Goal: Task Accomplishment & Management: Manage account settings

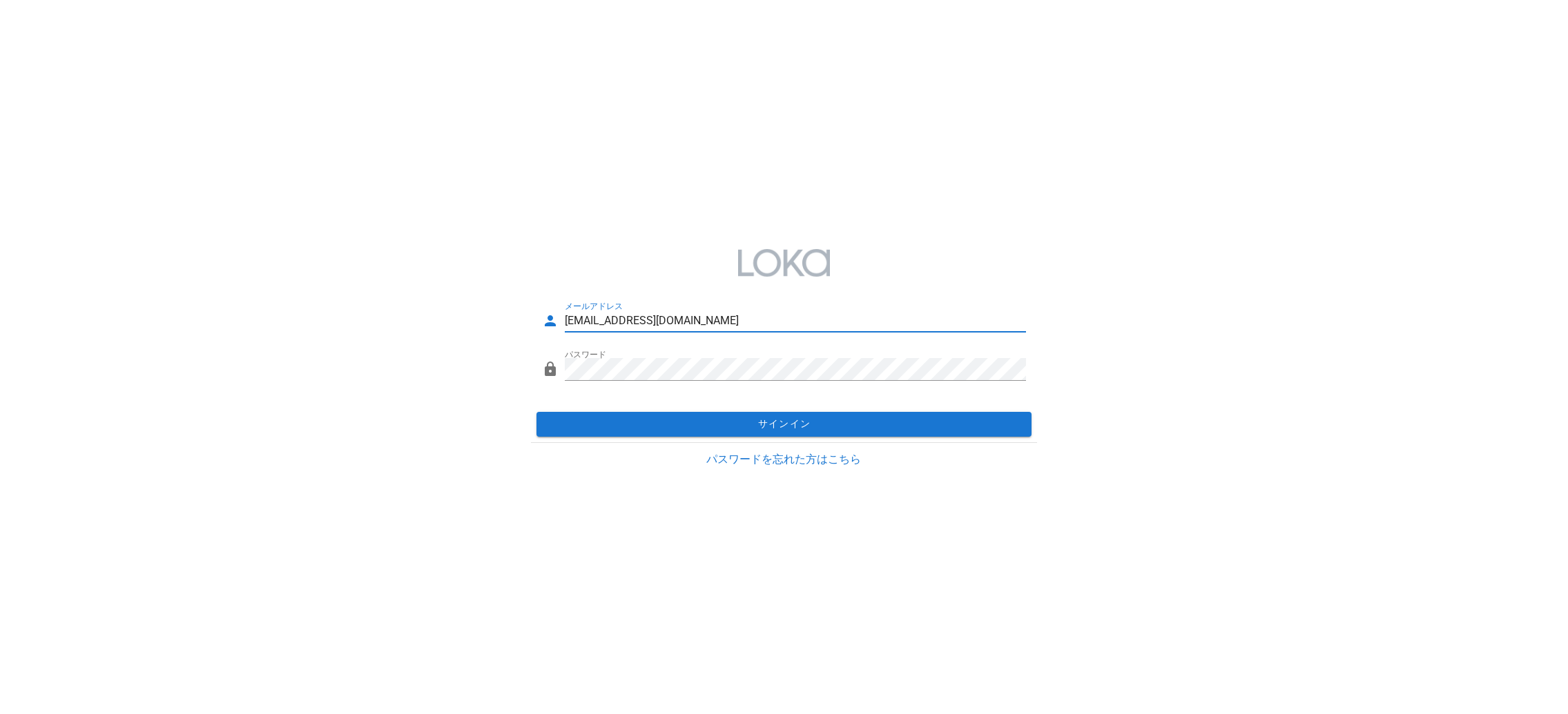
drag, startPoint x: 694, startPoint y: 325, endPoint x: 409, endPoint y: 276, distance: 289.2
click at [408, 276] on div "メールアドレス [EMAIL_ADDRESS][DOMAIN_NAME] Eメールの形式で入力してください。 パスワード 入力してください。 サインイン パス…" at bounding box center [784, 357] width 1568 height 254
paste input "fb-test"
type input "[EMAIL_ADDRESS][DOMAIN_NAME]"
click at [604, 204] on div "メールアドレス [EMAIL_ADDRESS][DOMAIN_NAME] パスワード サインイン パスワードを忘れた方はこちら" at bounding box center [784, 357] width 1568 height 714
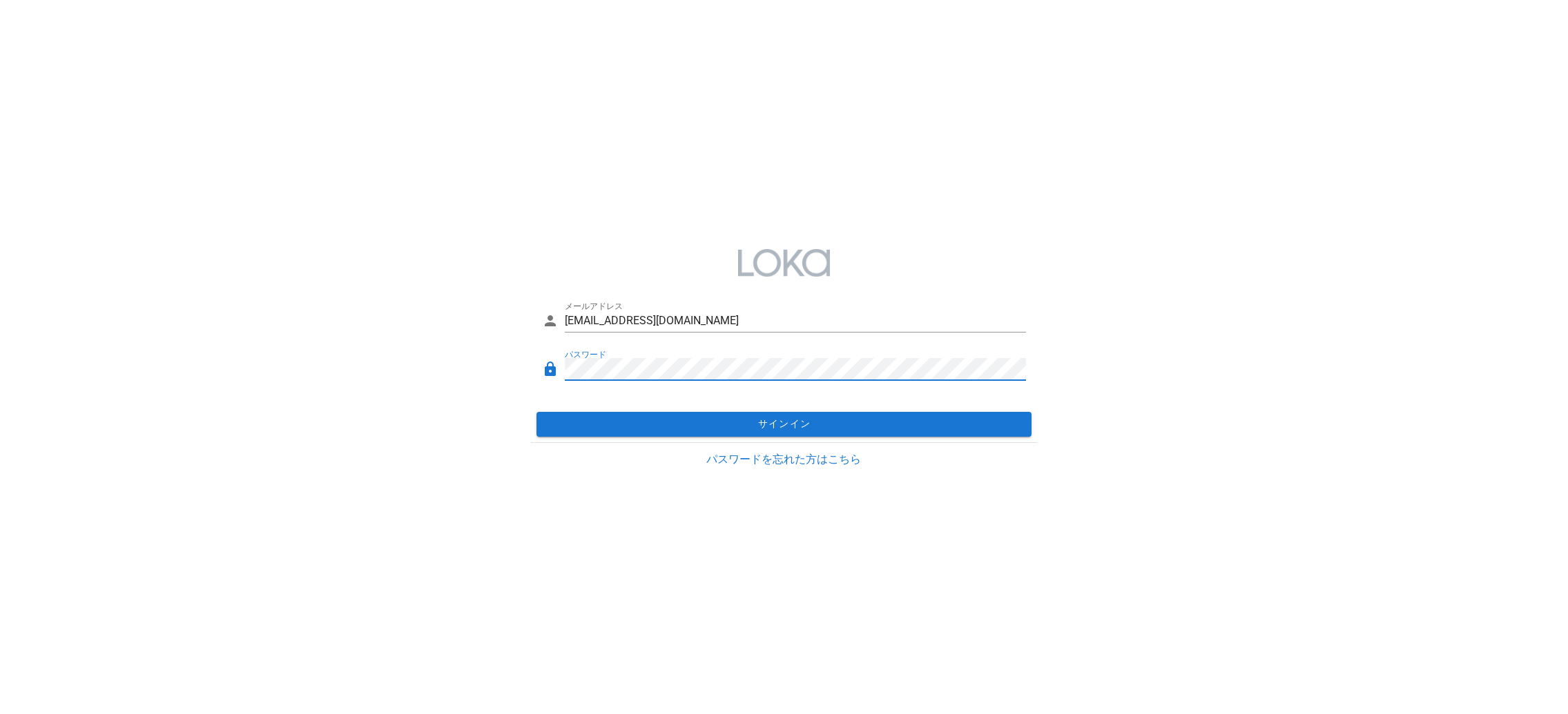
click at [401, 367] on div "メールアドレス [EMAIL_ADDRESS][DOMAIN_NAME] パスワード サインイン パスワードを忘れた方はこちら" at bounding box center [784, 357] width 1568 height 254
click at [750, 423] on span "サインイン" at bounding box center [784, 424] width 484 height 13
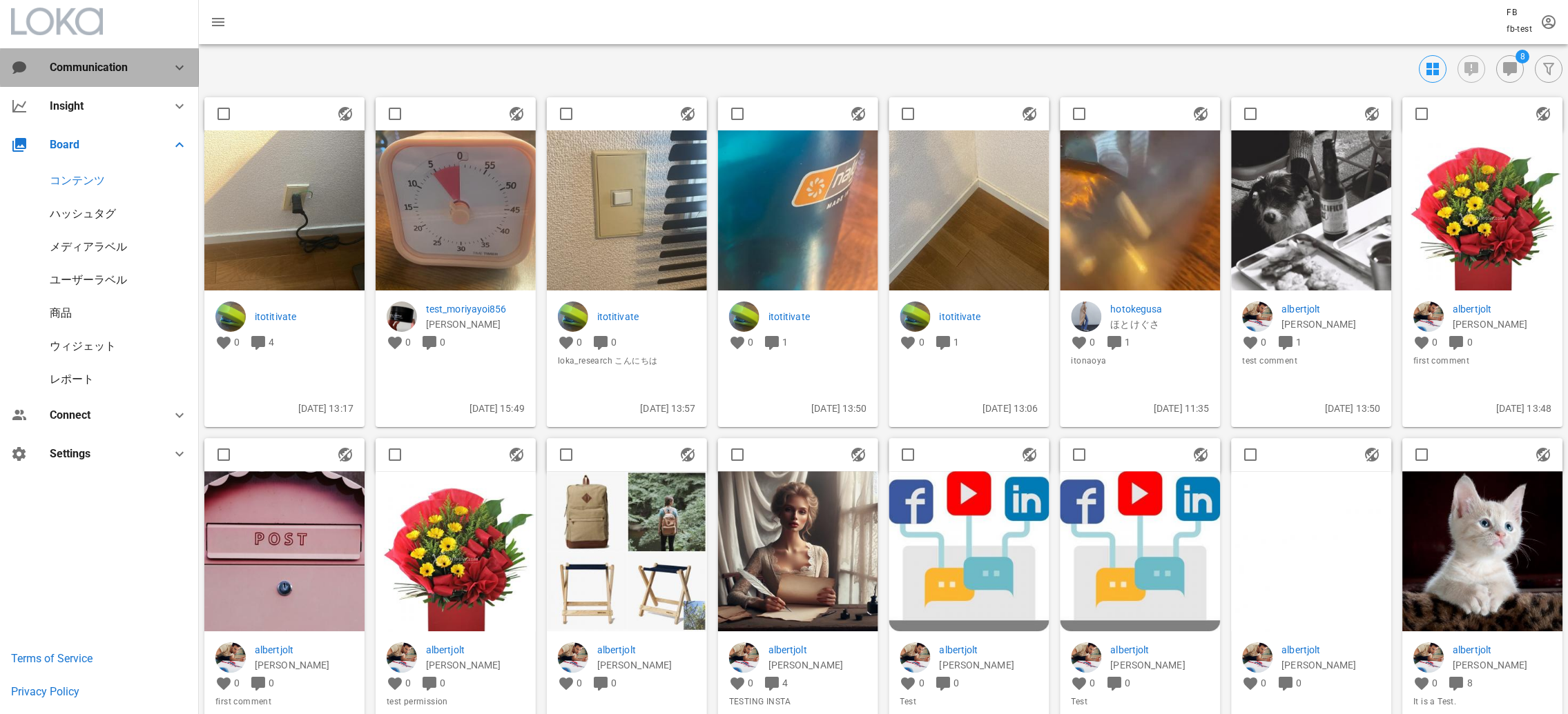
click at [111, 62] on div "Communication" at bounding box center [99, 67] width 100 height 13
